Goal: Check status

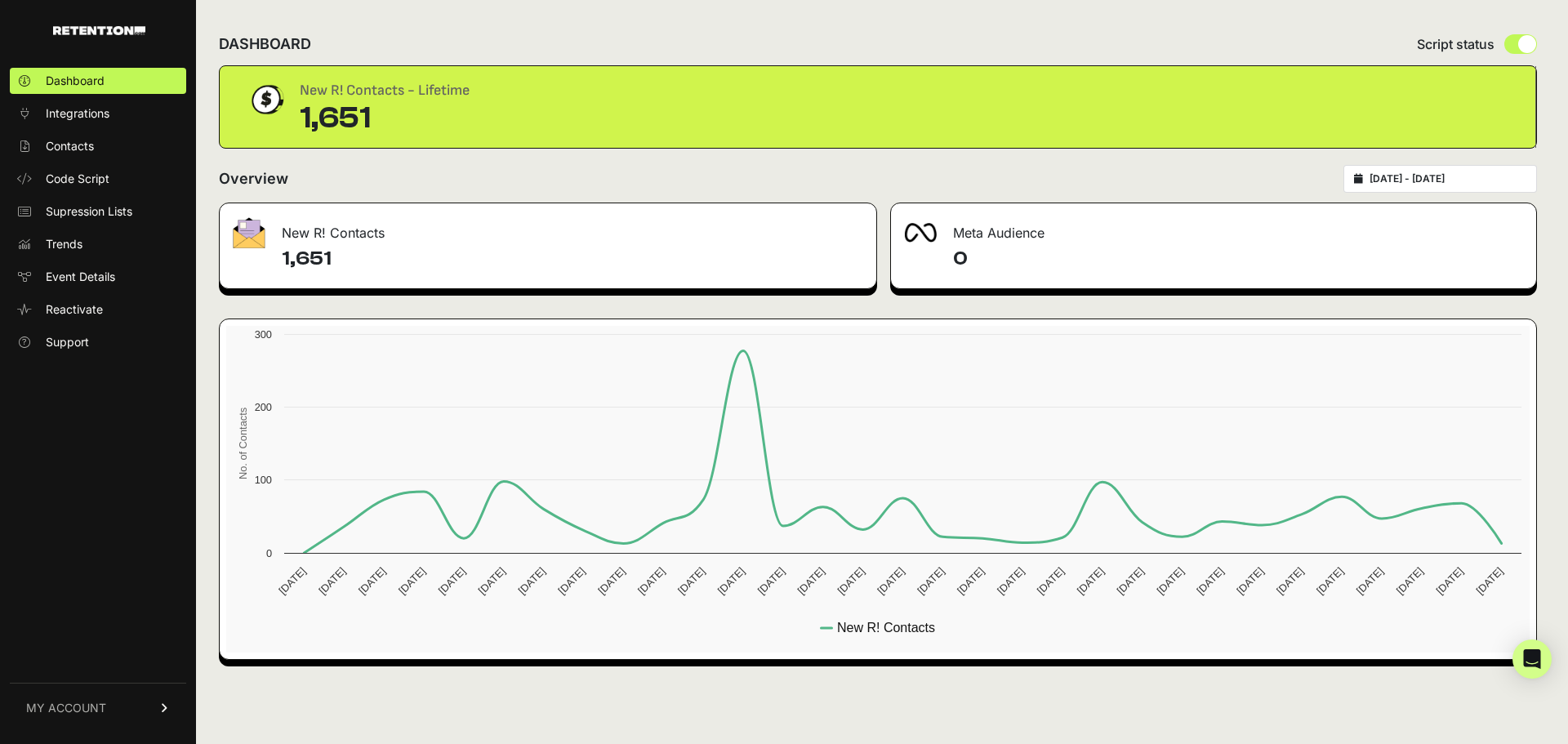
click at [386, 246] on h4 "1,651" at bounding box center [573, 259] width 582 height 26
click at [1521, 42] on input "radio" at bounding box center [1521, 44] width 33 height 19
radio input "true"
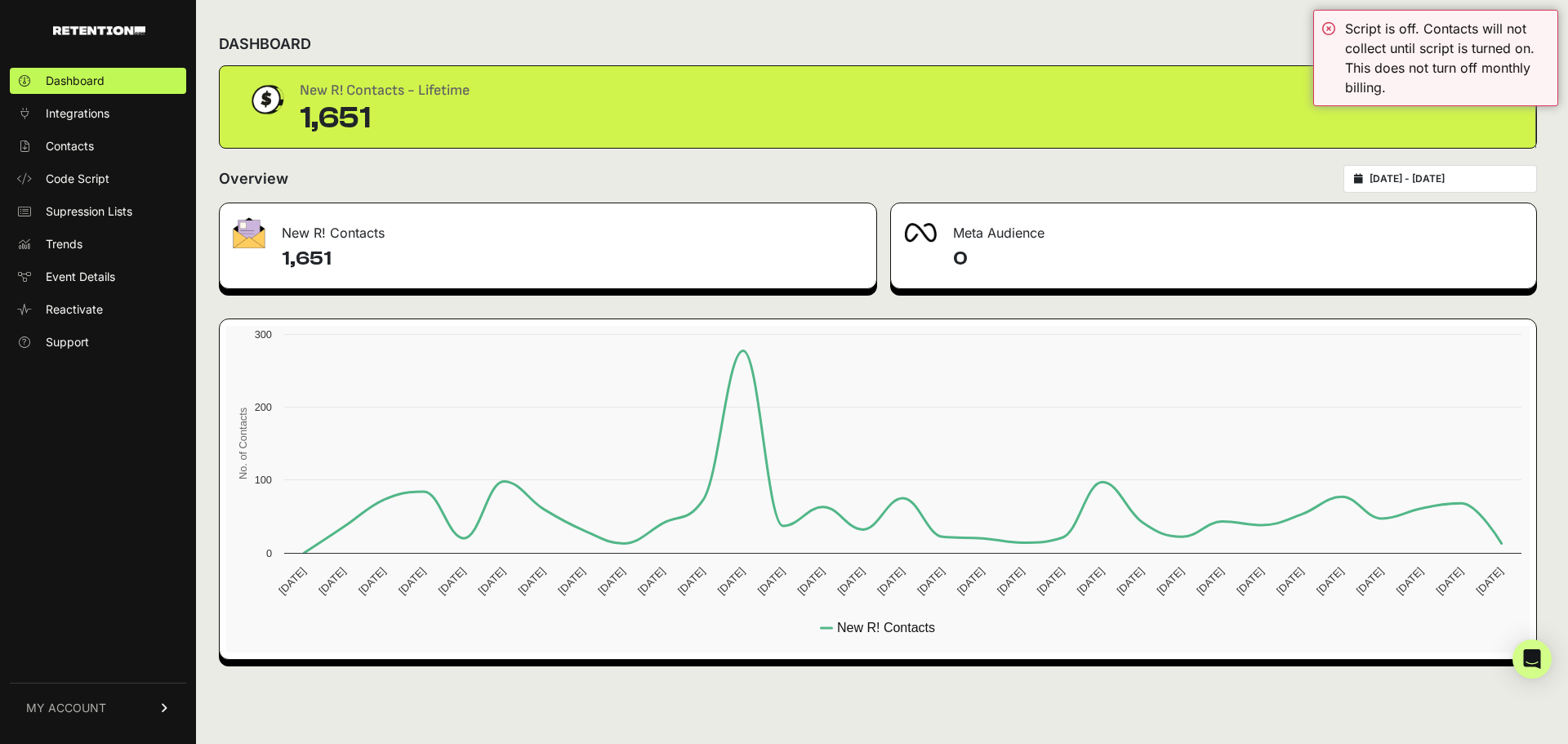
drag, startPoint x: 1205, startPoint y: 36, endPoint x: 1409, endPoint y: 34, distance: 204.0
click at [1213, 36] on div "DASHBOARD Script status" at bounding box center [878, 44] width 1318 height 43
click at [1541, 150] on div "DASHBOARD Script status New R! Contacts - Lifetime 1,651 Overview 2025-07-28 - …" at bounding box center [878, 372] width 1364 height 744
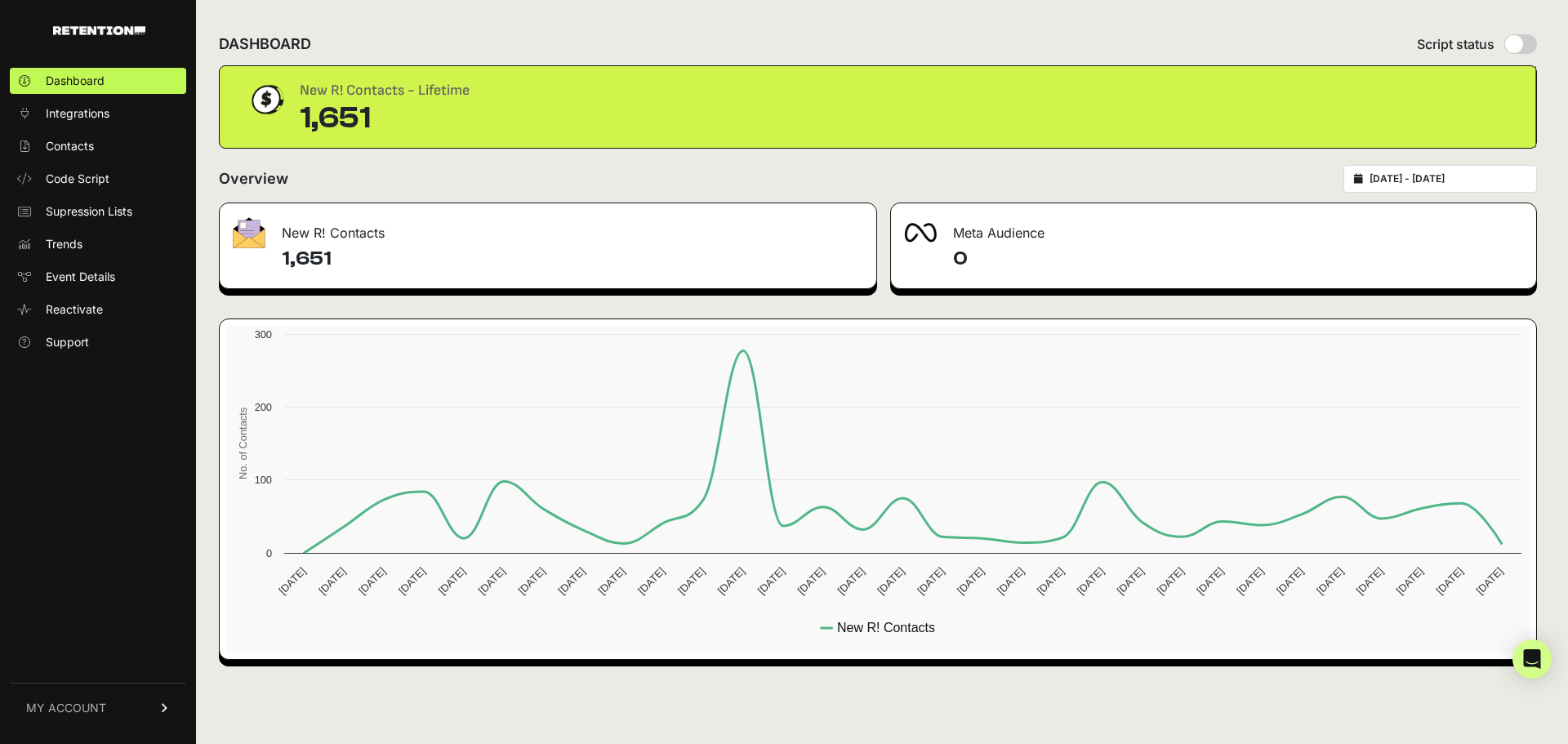
click at [1518, 45] on input "radio" at bounding box center [1521, 44] width 33 height 19
radio input "true"
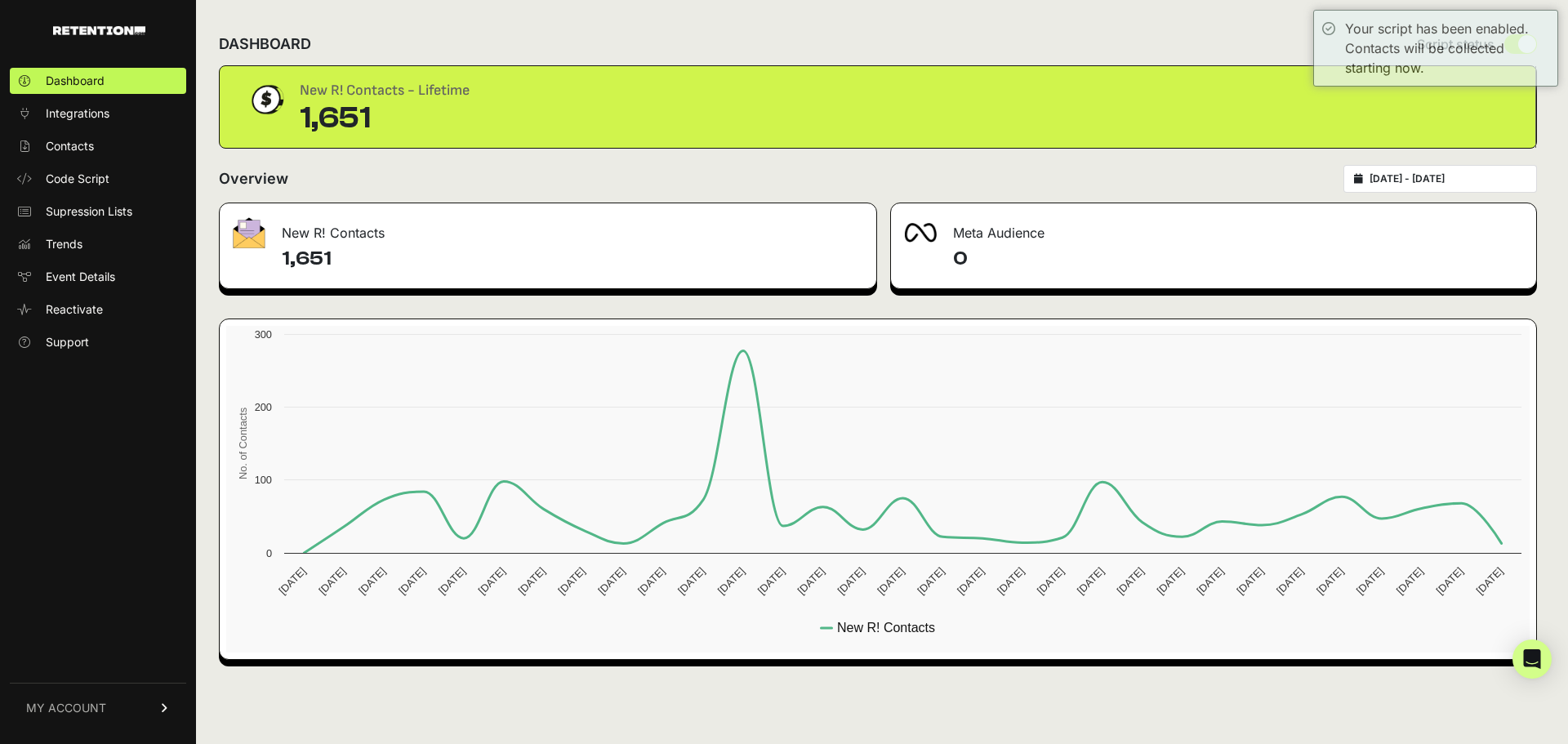
click at [1218, 178] on div "Overview 2025-07-28 - 2025-08-27" at bounding box center [878, 179] width 1318 height 27
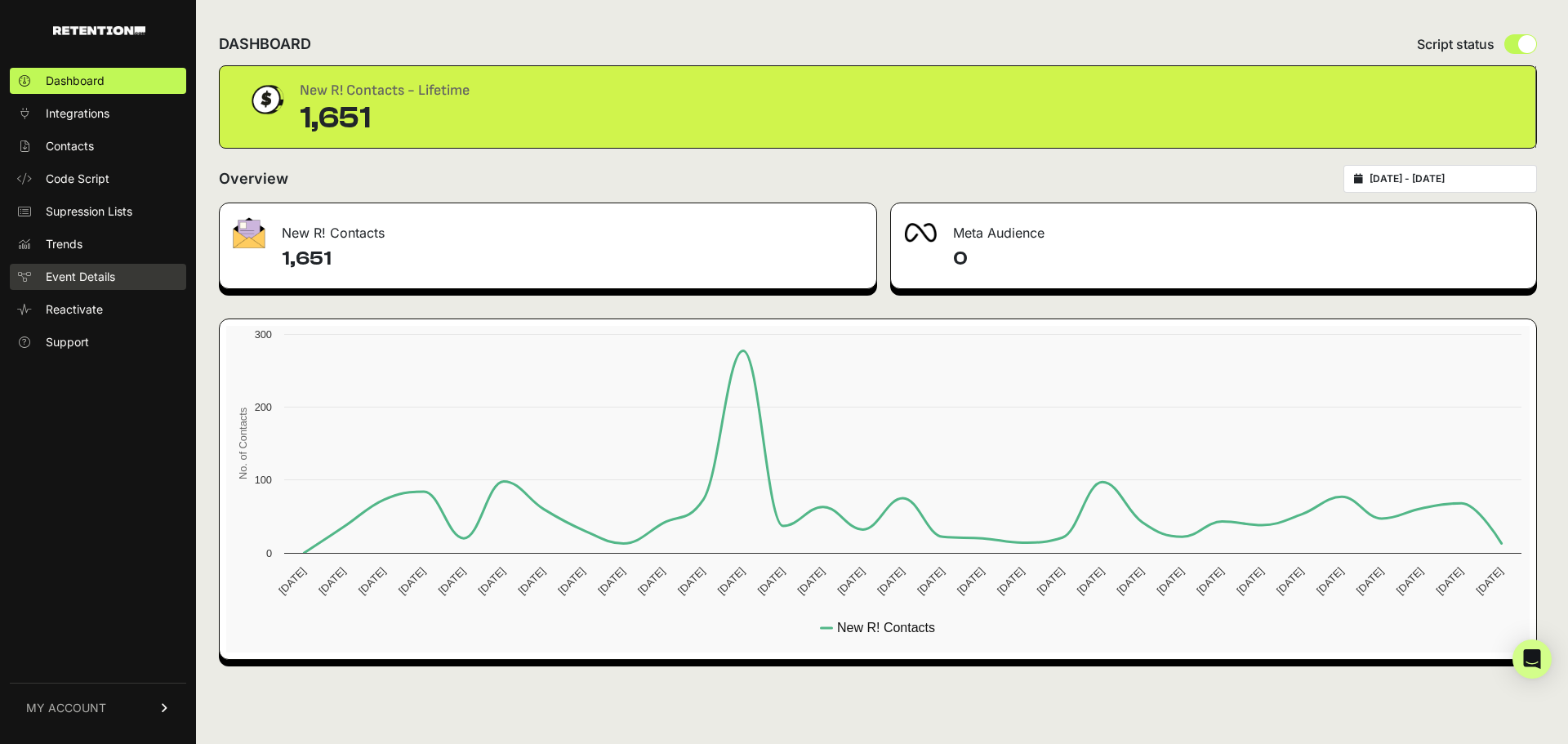
click at [77, 281] on span "Event Details" at bounding box center [80, 277] width 69 height 16
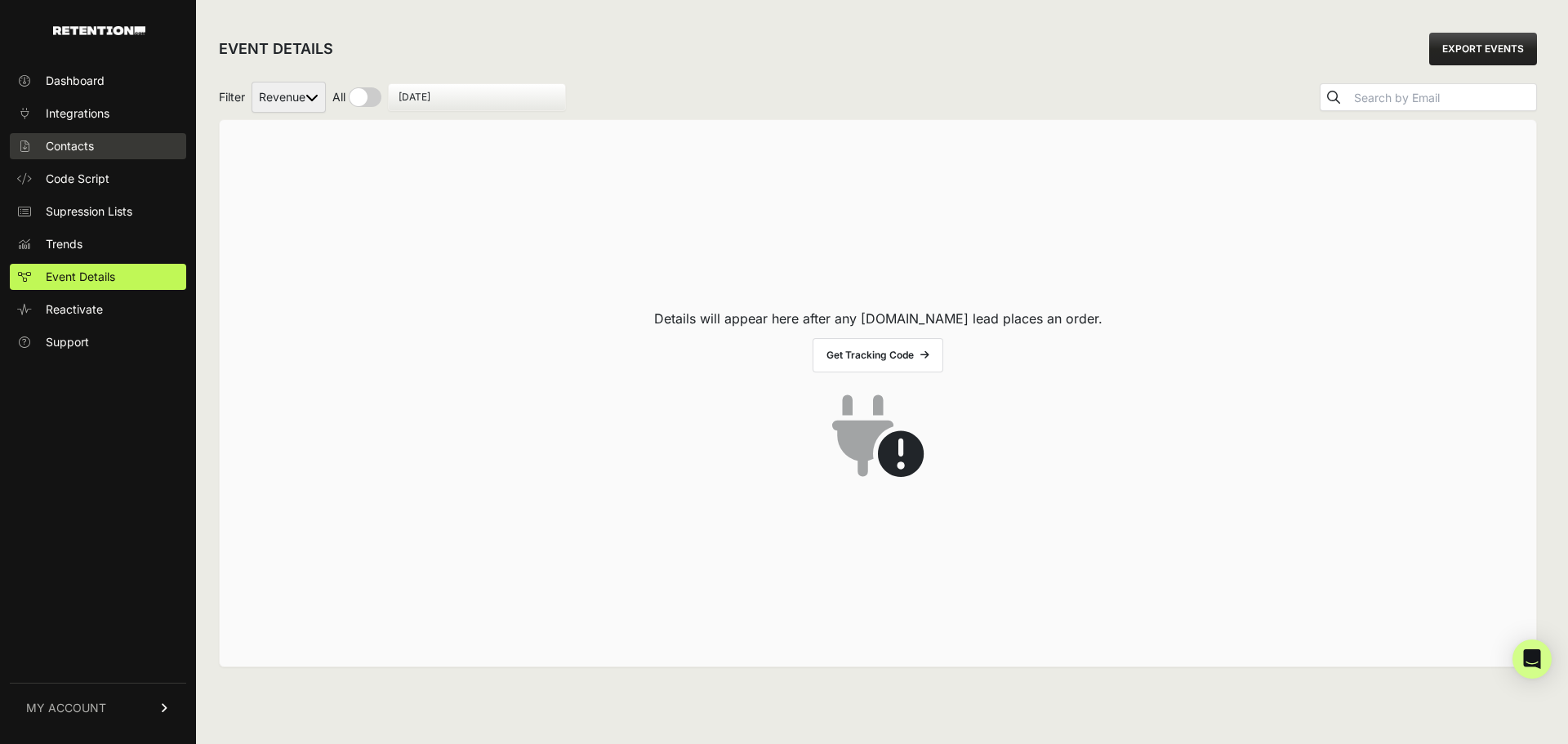
click at [65, 148] on span "Contacts" at bounding box center [69, 146] width 48 height 16
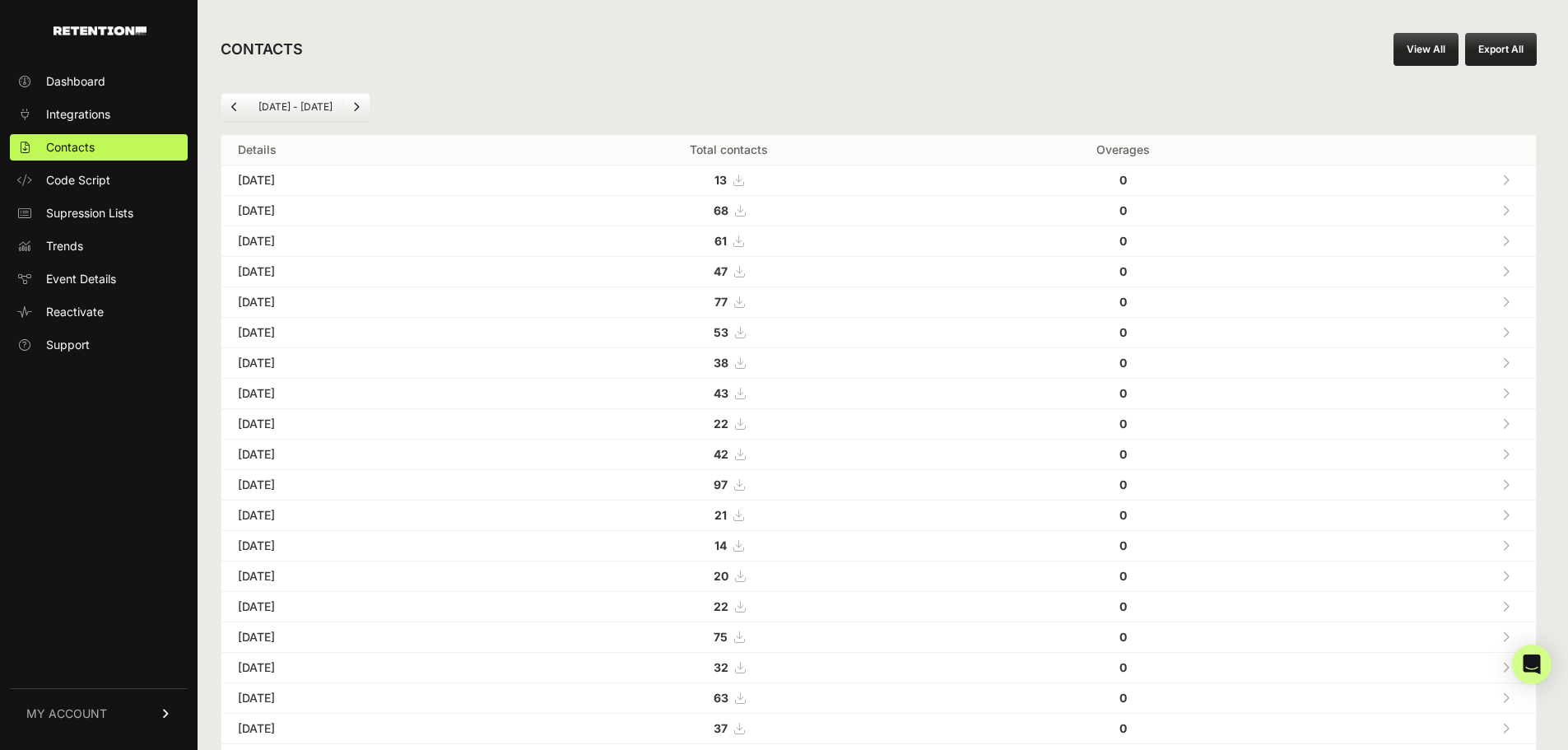
drag, startPoint x: 789, startPoint y: 399, endPoint x: 729, endPoint y: 186, distance: 221.3
click at [729, 186] on tbody "[DATE] 13 0 [DATE] 68 0 [DATE]" at bounding box center [879, 653] width 1314 height 975
click at [57, 81] on span "Dashboard" at bounding box center [75, 82] width 59 height 17
